Goal: Information Seeking & Learning: Learn about a topic

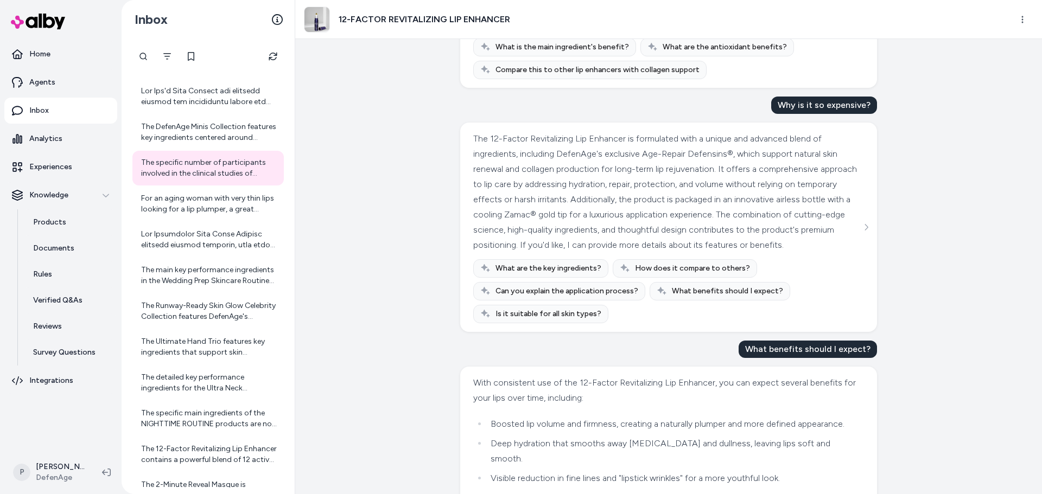
scroll to position [271, 0]
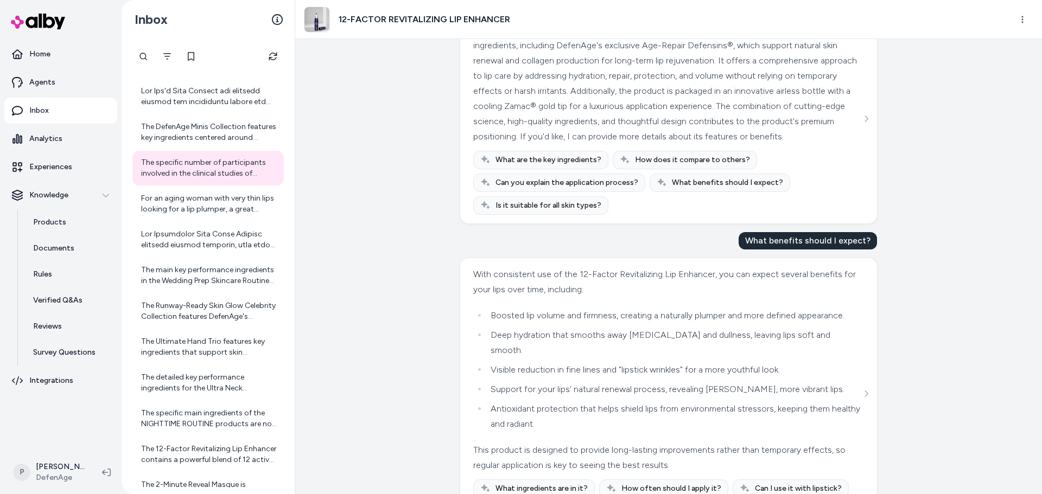
click at [371, 227] on div "[DATE] · 1:33 PM How long until I see results? With the 12-Factor Revitalizing …" at bounding box center [668, 266] width 747 height 455
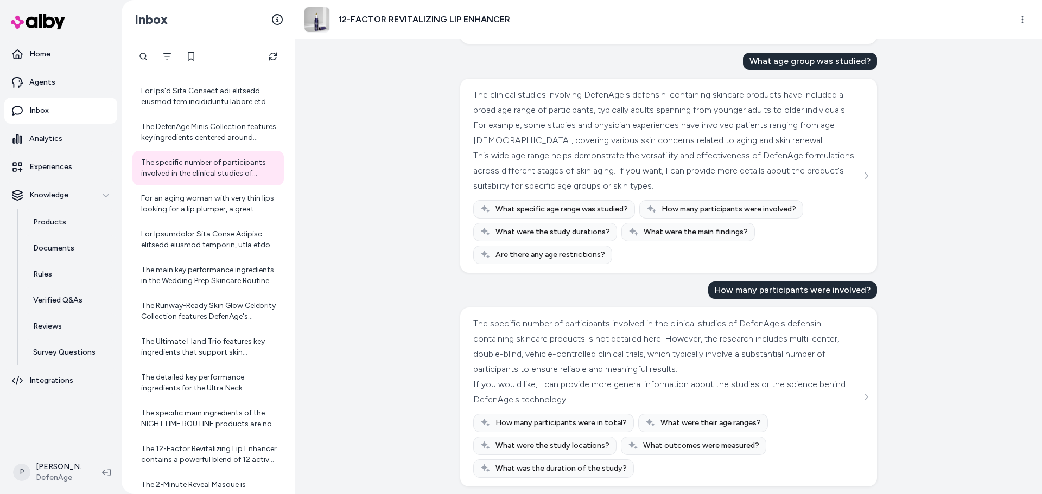
scroll to position [2621, 0]
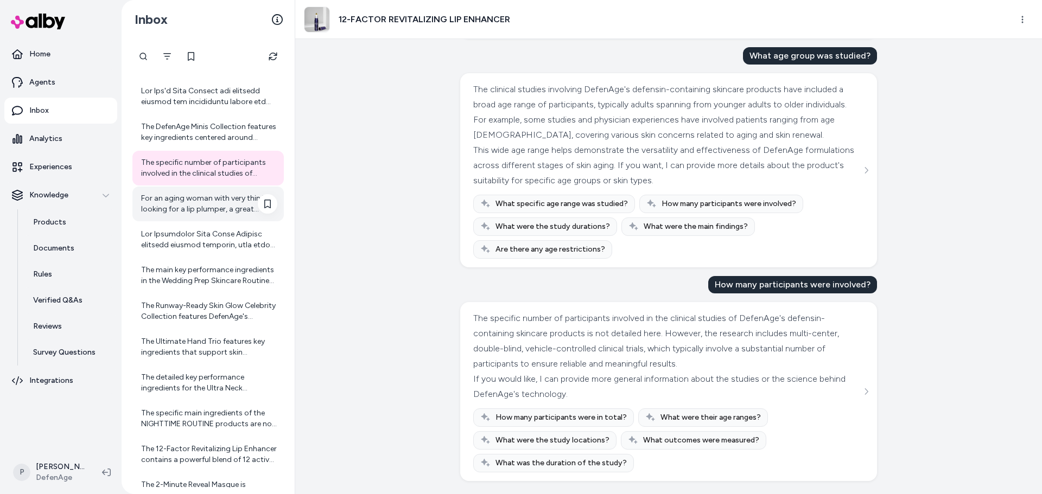
click at [234, 208] on div "For an aging woman with very thin lips looking for a lip plumper, a great optio…" at bounding box center [209, 204] width 136 height 22
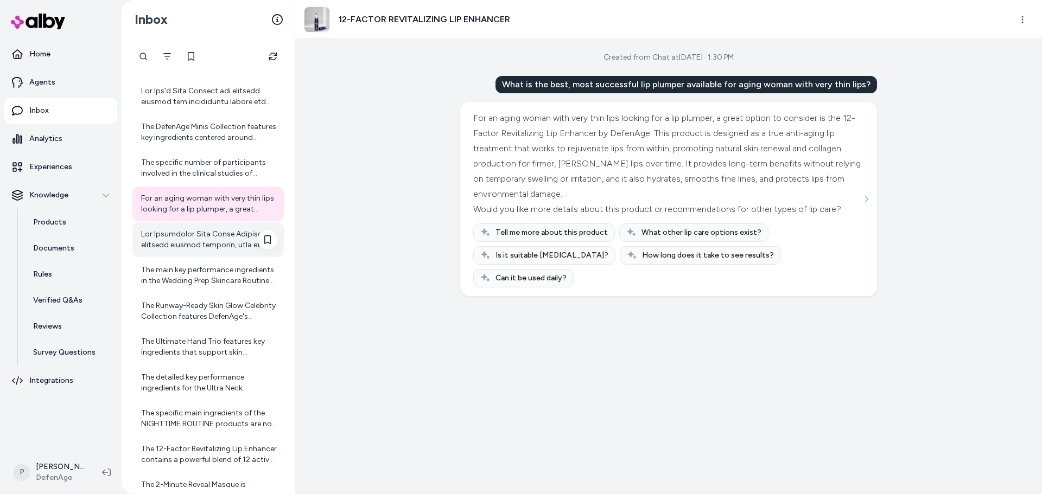
click at [200, 245] on div at bounding box center [209, 240] width 136 height 22
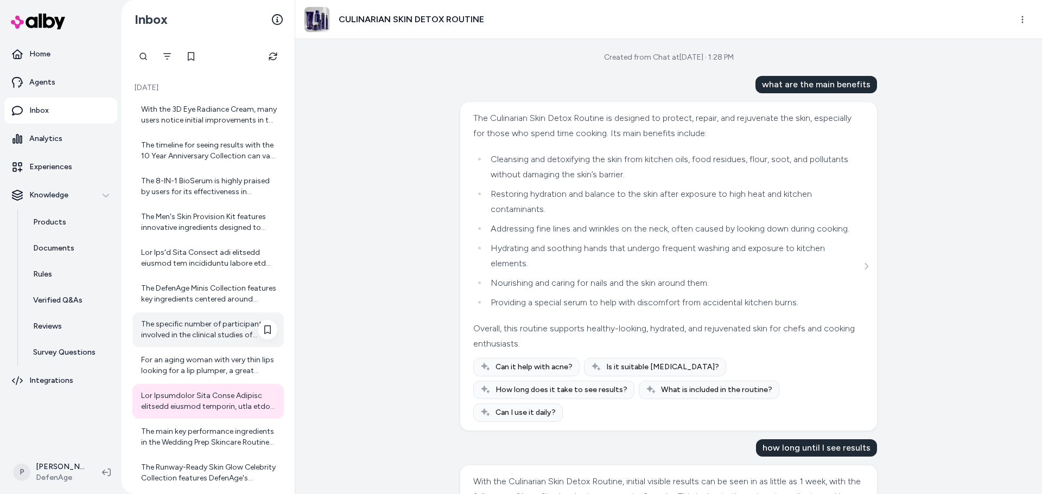
click at [241, 319] on div "The specific number of participants involved in the clinical studies of DefenAg…" at bounding box center [209, 330] width 136 height 22
click at [217, 301] on div "The DefenAge Minis Collection features key ingredients centered around Defensin…" at bounding box center [209, 294] width 136 height 22
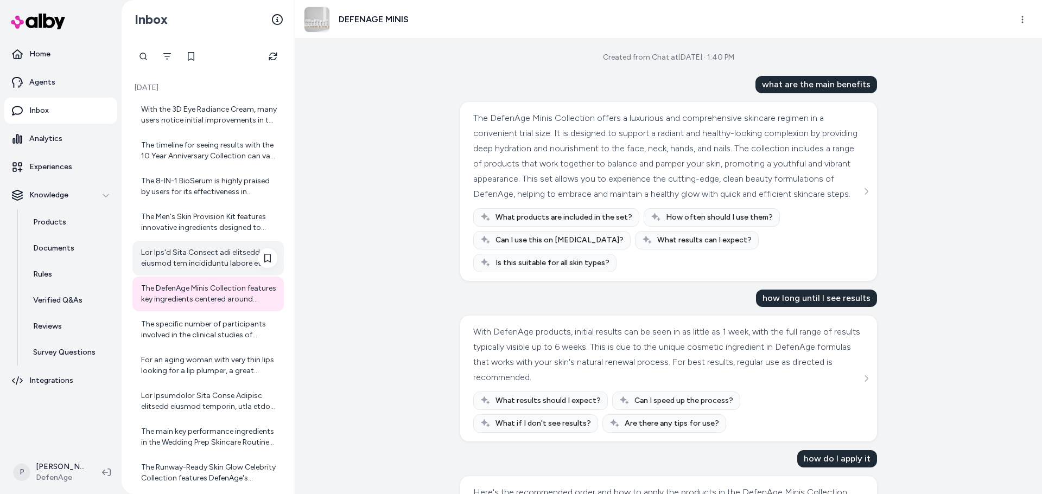
click at [222, 252] on div at bounding box center [209, 258] width 136 height 22
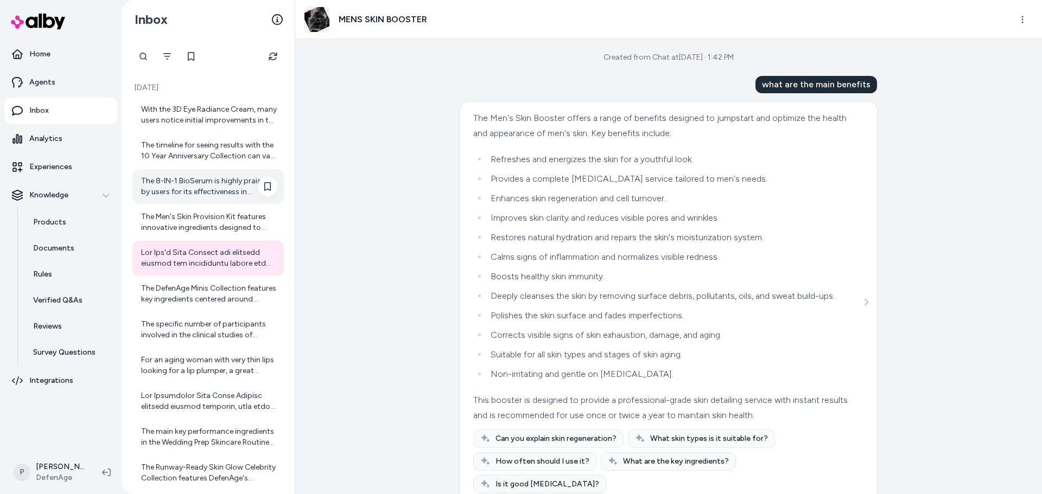
click at [209, 194] on div "The 8-IN-1 BioSerum is highly praised by users for its effectiveness in improvi…" at bounding box center [209, 187] width 136 height 22
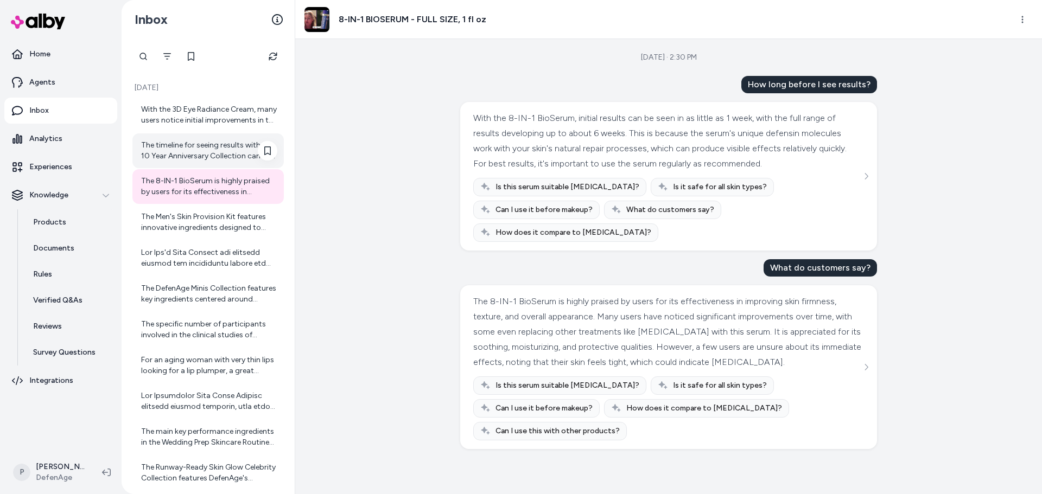
click at [196, 149] on div "The timeline for seeing results with the 10 Year Anniversary Collection can var…" at bounding box center [209, 151] width 136 height 22
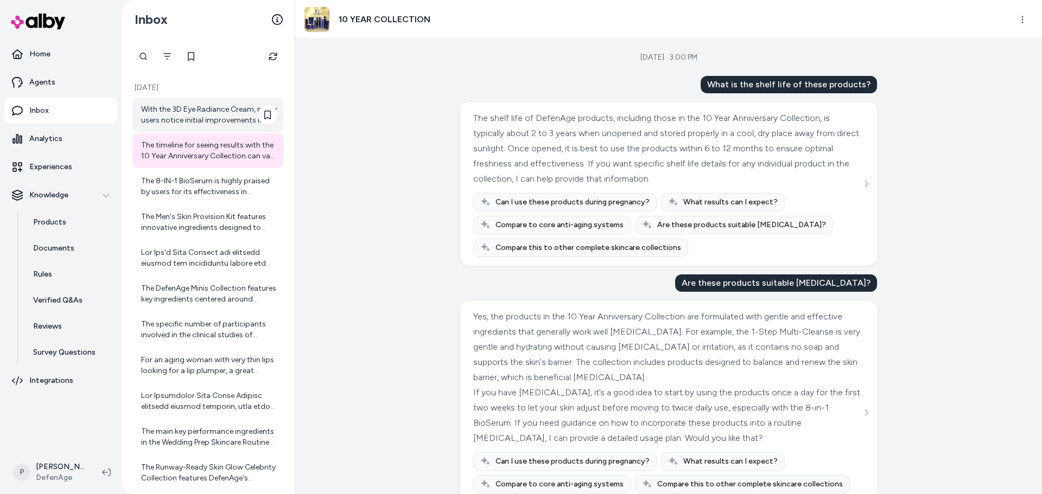
click at [171, 110] on div "With the 3D Eye Radiance Cream, many users notice initial improvements in the a…" at bounding box center [209, 115] width 136 height 22
